Goal: Task Accomplishment & Management: Manage account settings

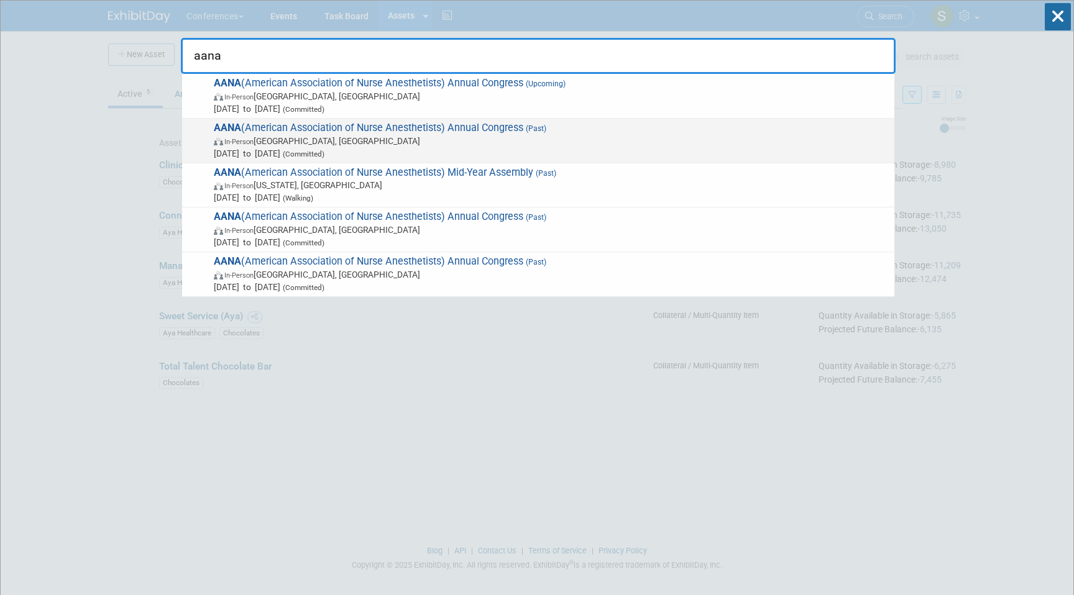
type input "aana"
click at [447, 142] on span "In-Person Nashville, TN" at bounding box center [551, 141] width 674 height 12
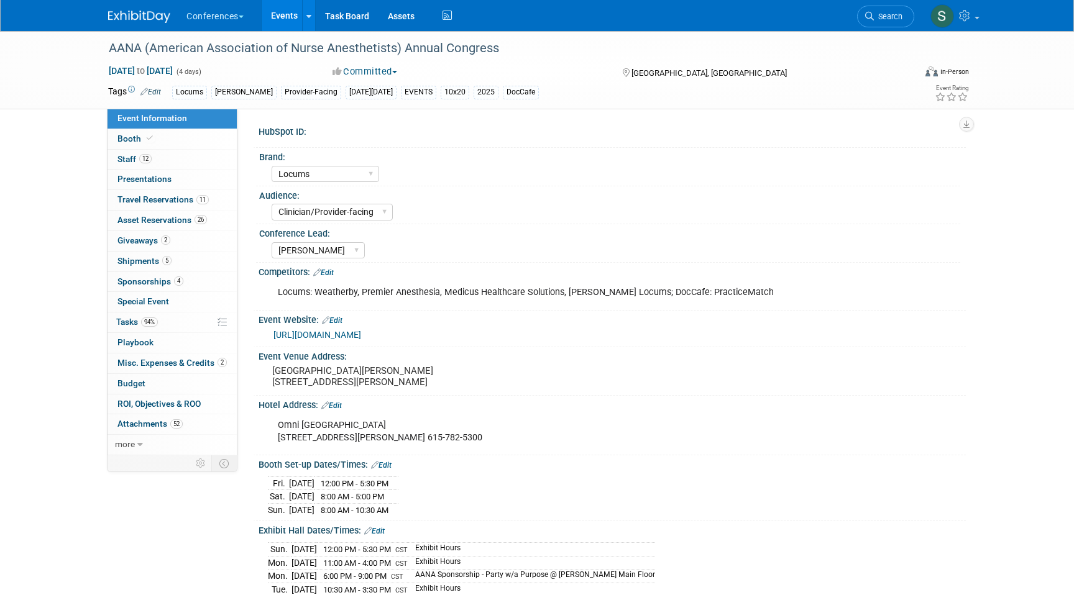
select select "Locums"
select select "Clinician/Provider-facing"
select select "[PERSON_NAME]"
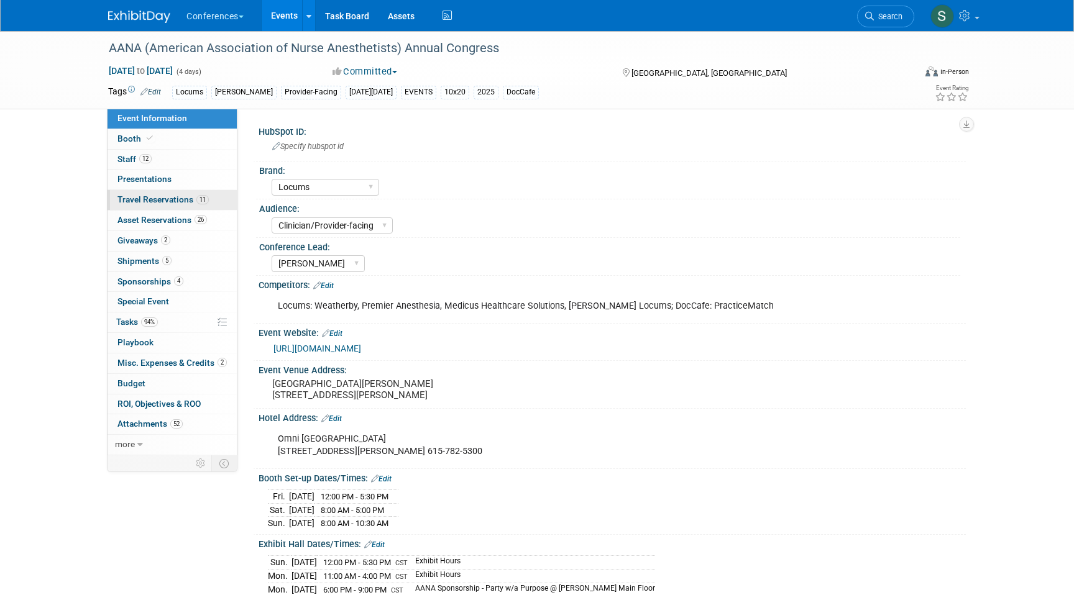
click at [186, 196] on span "Travel Reservations 11" at bounding box center [162, 200] width 91 height 10
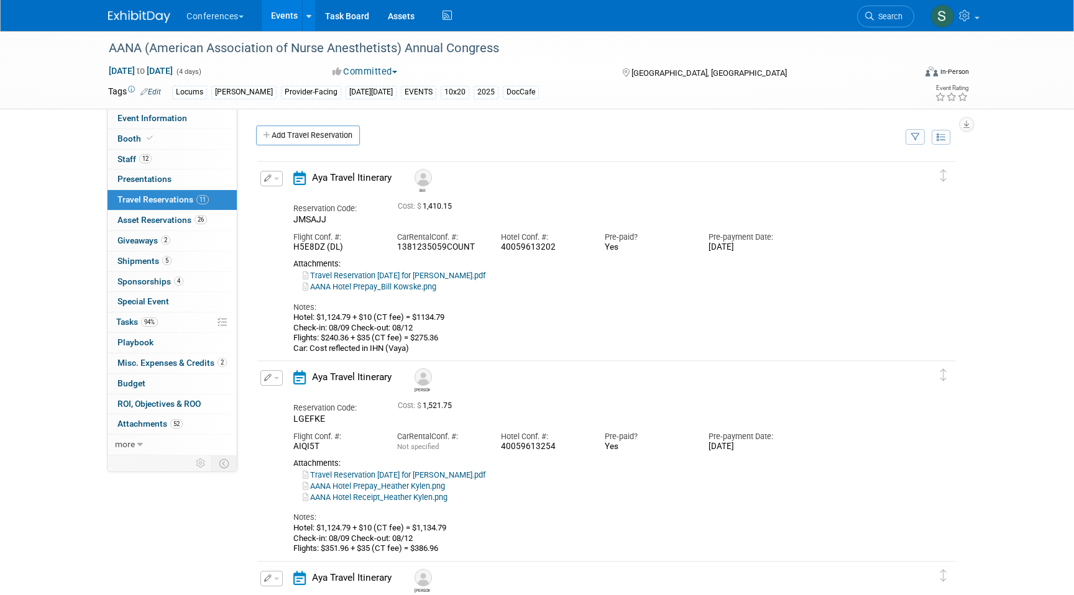
click at [272, 178] on button "button" at bounding box center [271, 179] width 22 height 16
click at [306, 197] on button "Edit Reservation" at bounding box center [313, 200] width 105 height 18
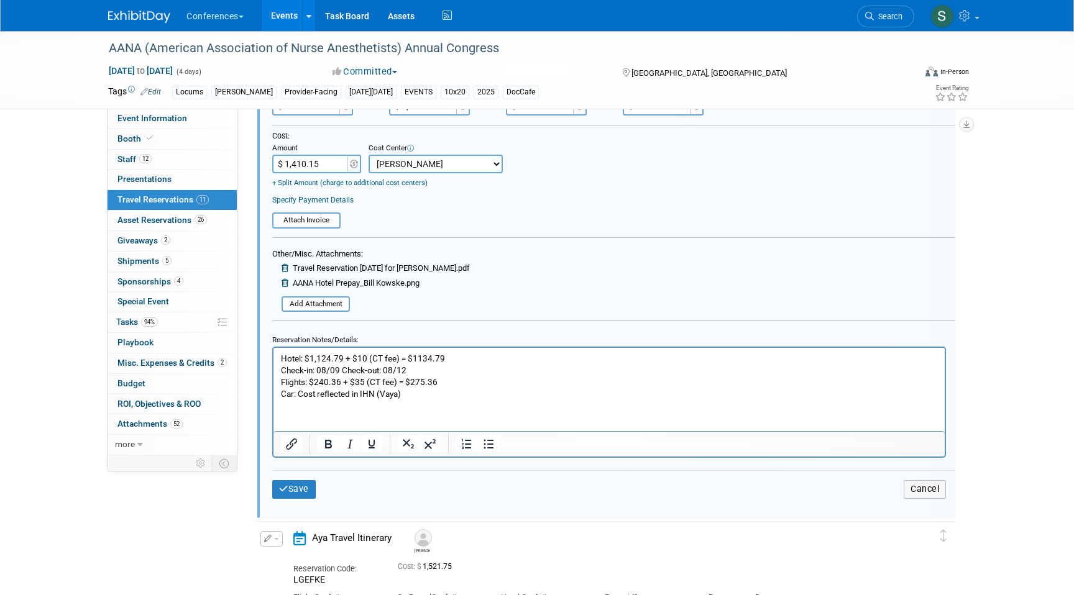
scroll to position [367, 0]
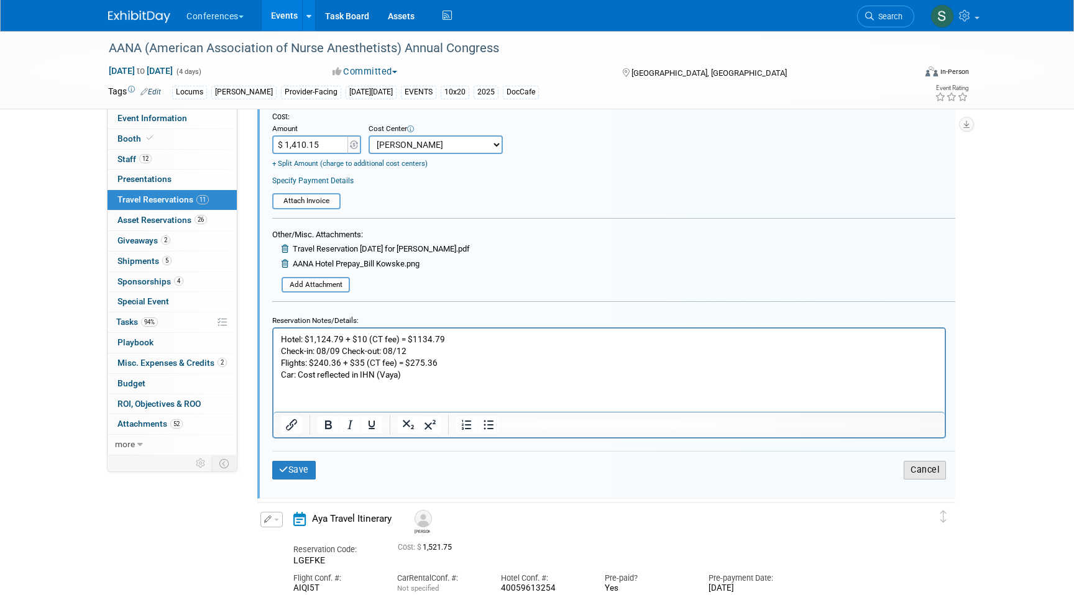
click at [933, 467] on button "Cancel" at bounding box center [925, 470] width 42 height 18
